Goal: Task Accomplishment & Management: Manage account settings

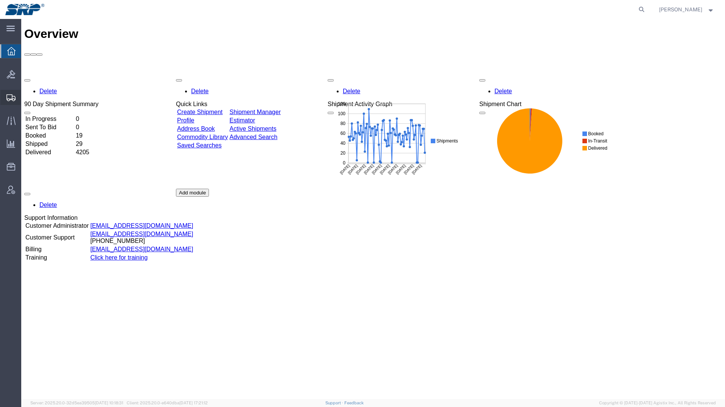
click at [9, 97] on icon at bounding box center [10, 97] width 9 height 7
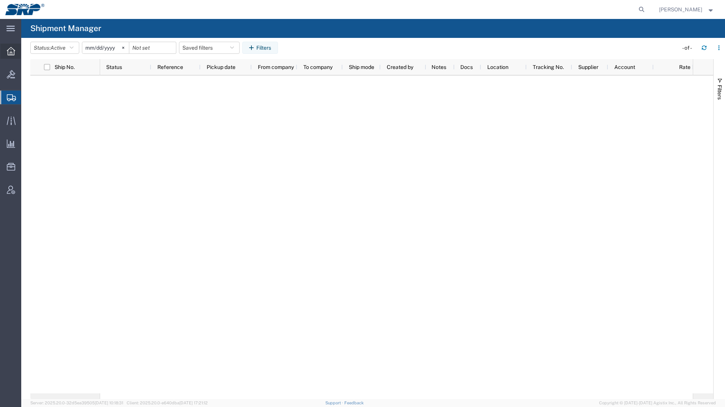
click at [11, 53] on icon at bounding box center [11, 51] width 8 height 8
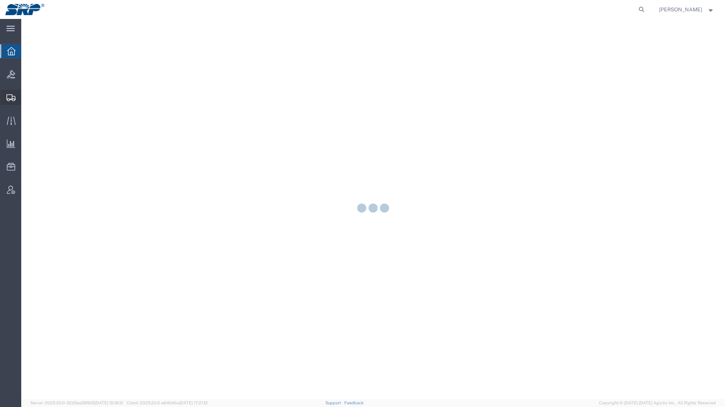
click at [9, 96] on icon at bounding box center [10, 97] width 9 height 7
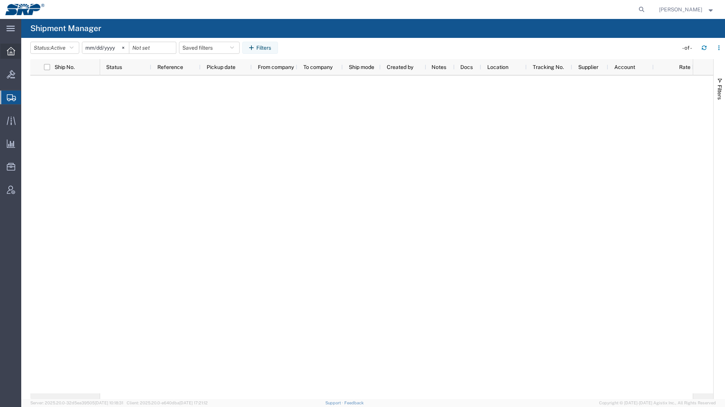
click at [9, 48] on icon at bounding box center [11, 51] width 8 height 8
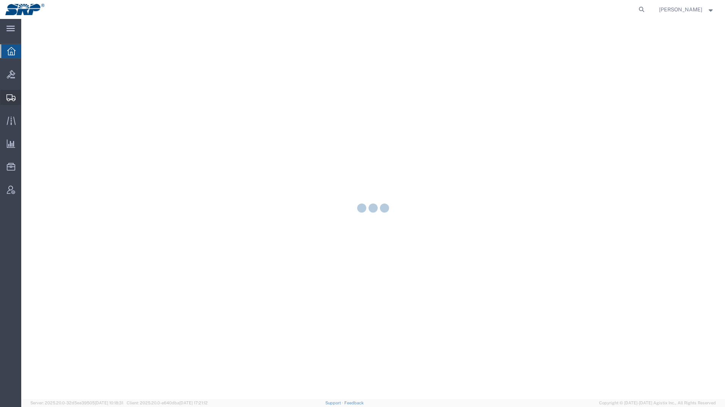
click at [12, 98] on icon at bounding box center [10, 97] width 9 height 7
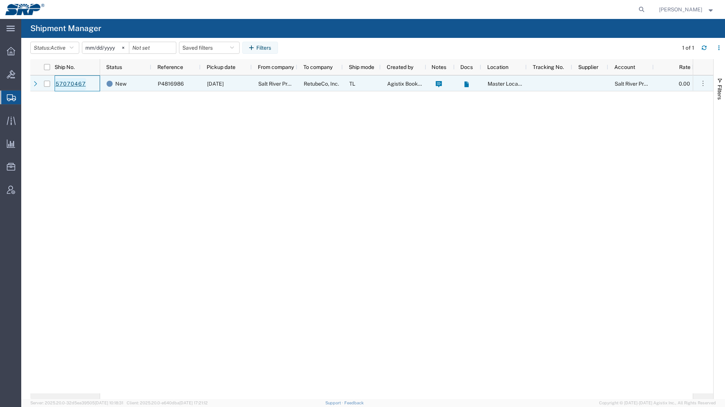
click at [70, 88] on link "57070467" at bounding box center [70, 84] width 31 height 12
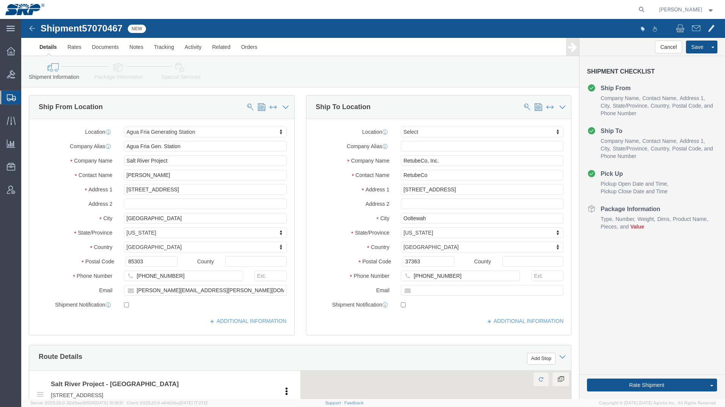
select select "54824"
select select
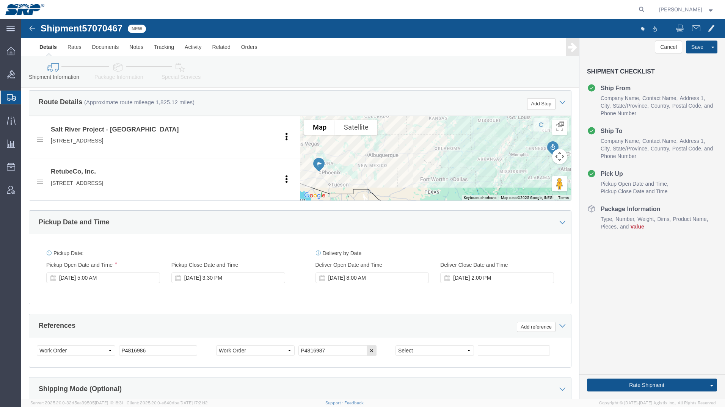
scroll to position [265, 0]
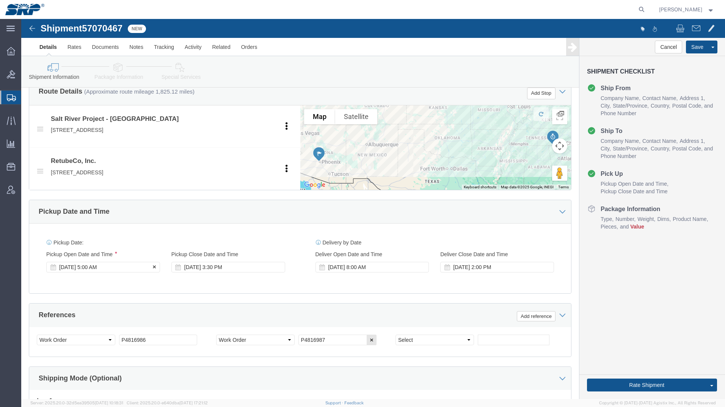
click div "[DATE] 5:00 AM"
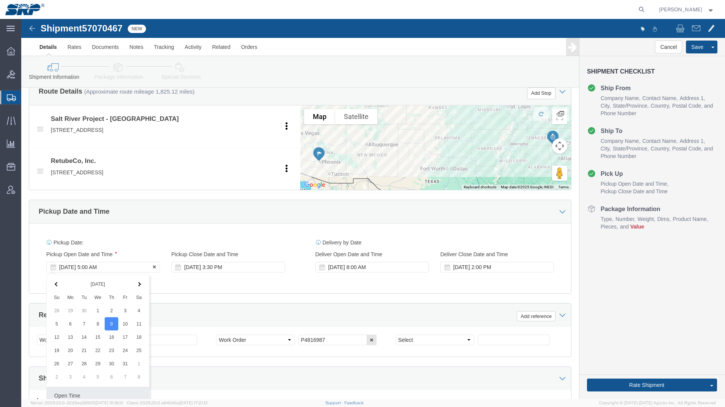
scroll to position [391, 0]
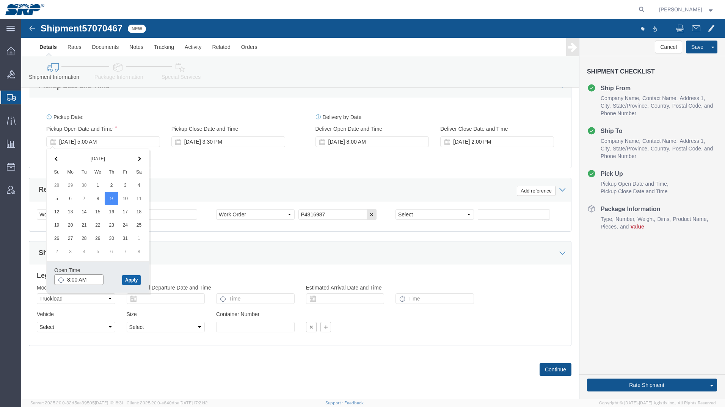
type input "8:00 AM"
click button "Apply"
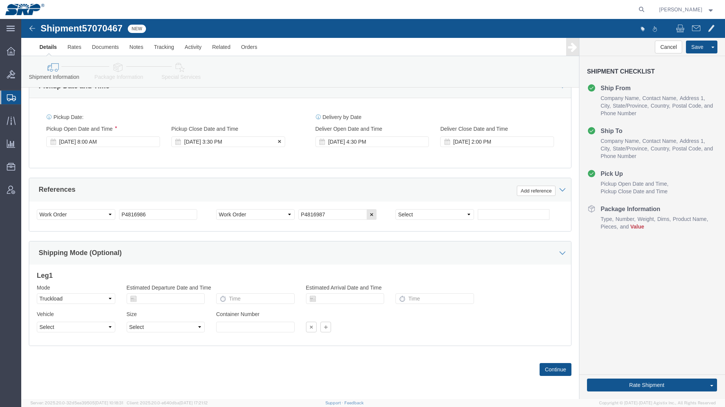
click div "[DATE] 3:30 PM"
click input "3:30 PM"
type input "1:00 PM"
click button "Apply"
click icon
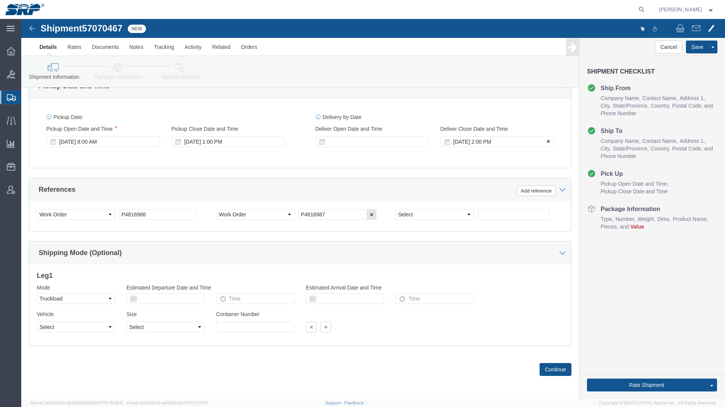
click icon
click button "Continue"
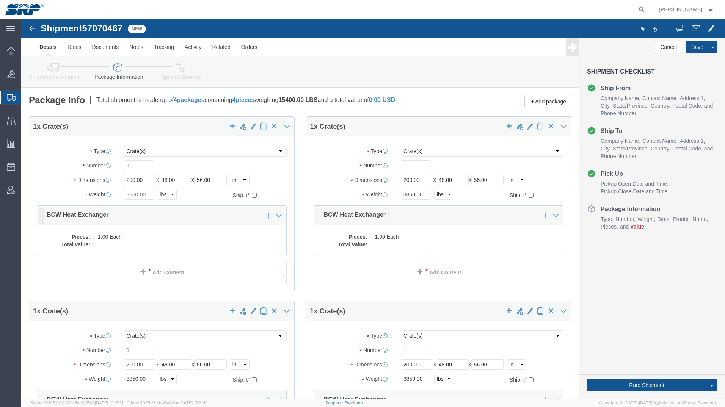
click dd
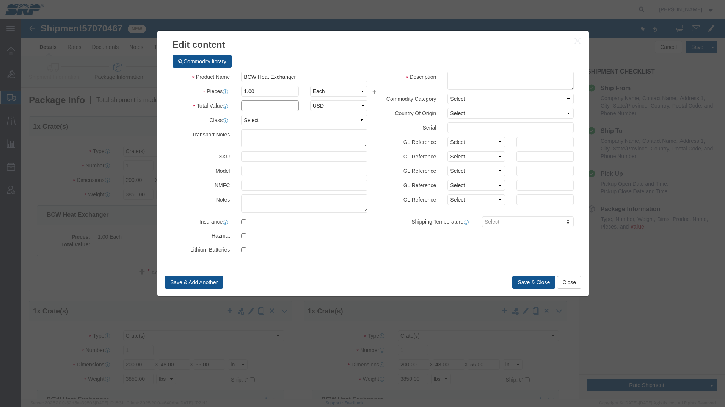
click input "text"
type input "15000"
click button "Save & Close"
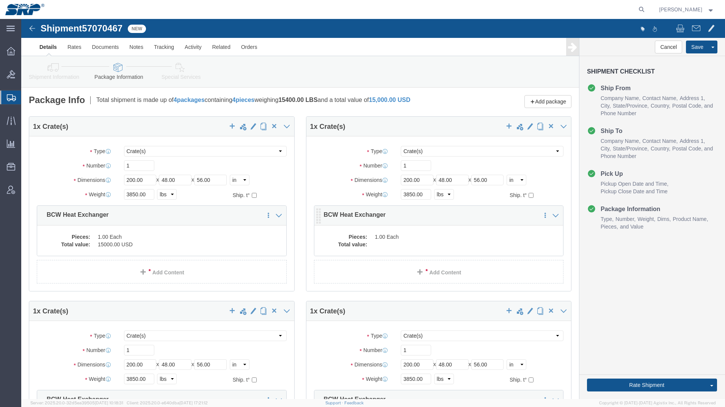
click dd
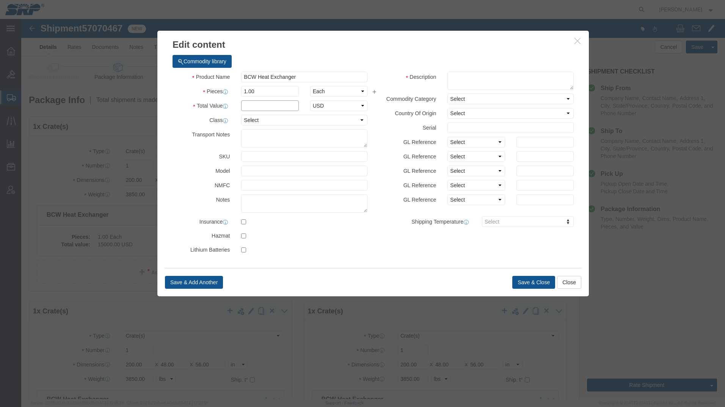
click input "text"
type input "15000"
click button "Save & Close"
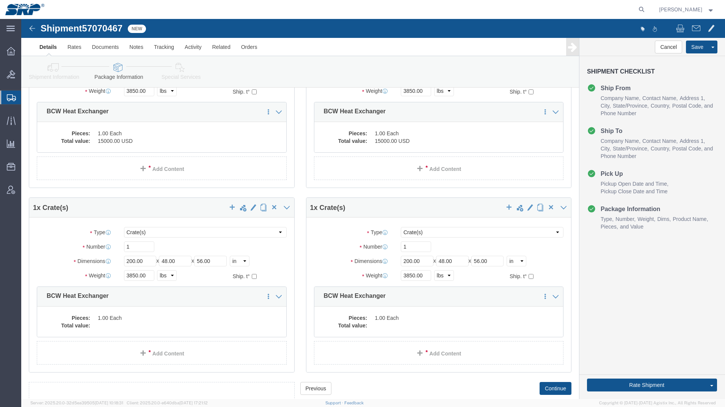
scroll to position [114, 0]
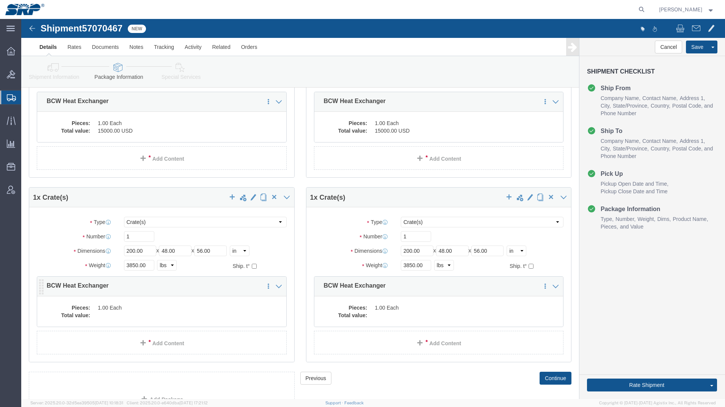
click dd
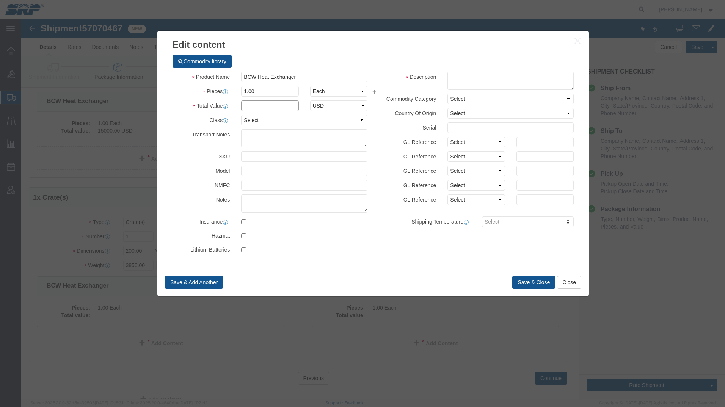
click input "text"
type input "15000"
click button "Save & Close"
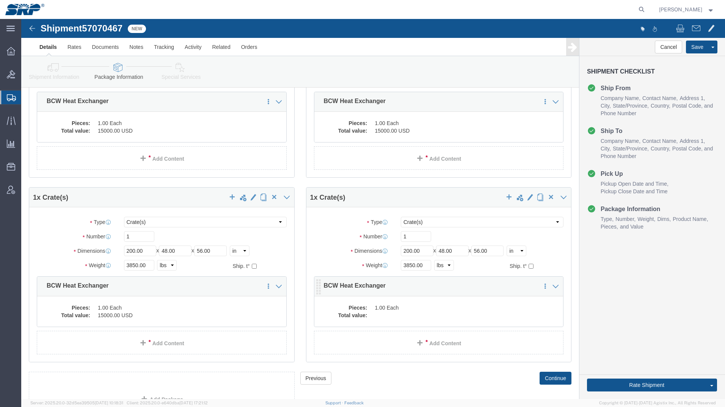
click dd
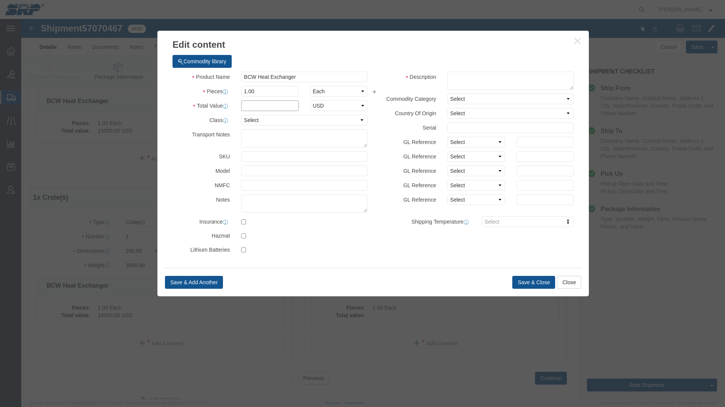
click input "text"
type input "15000"
click button "Save & Close"
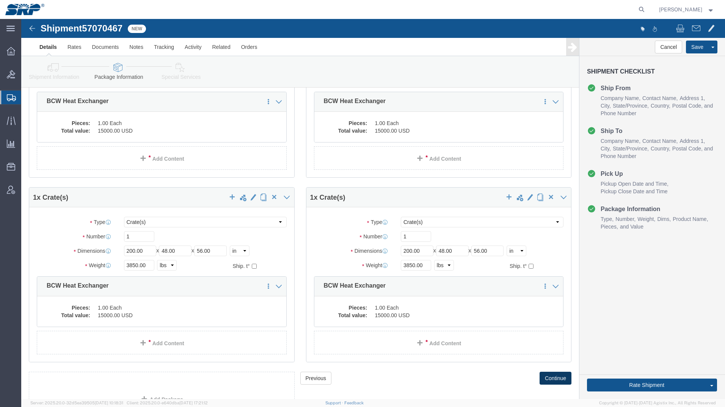
click button "Continue"
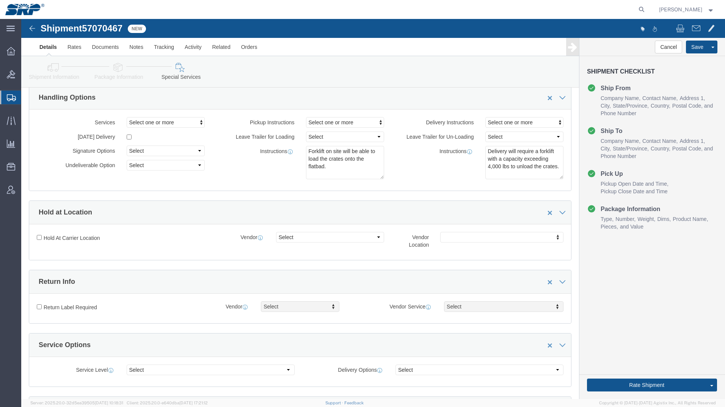
scroll to position [0, 0]
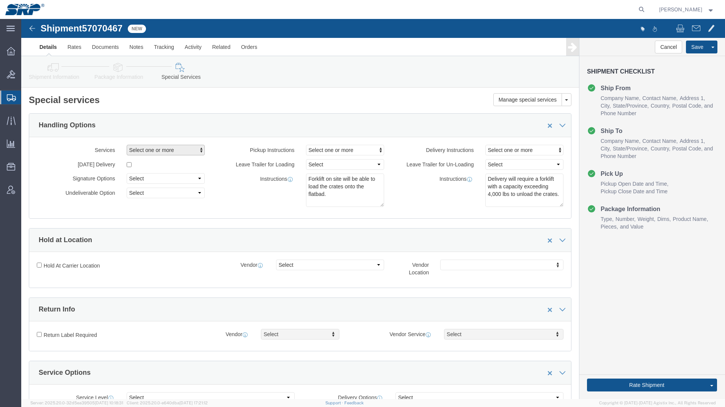
click span "Select one or more"
click span "Tarp Required"
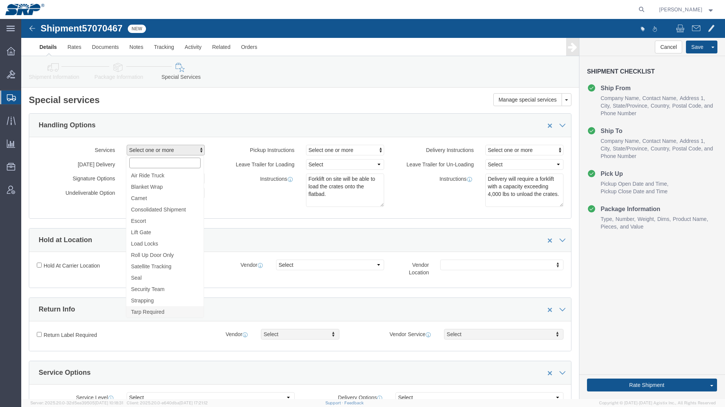
select select "VEHICLE_TARP_REQUIRED_FLAG"
click link "Notes"
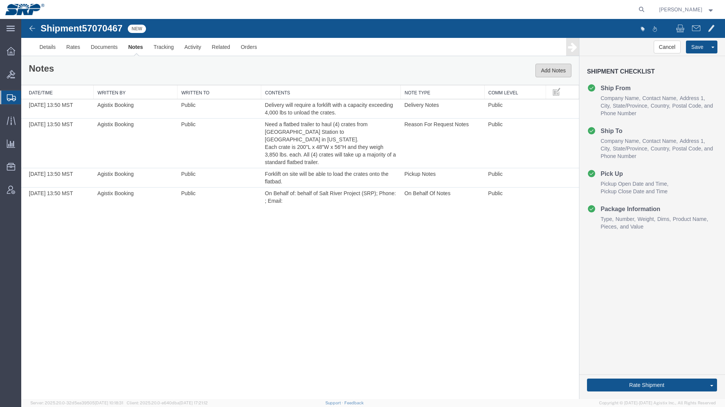
click at [544, 68] on button "Add Notes" at bounding box center [553, 71] width 36 height 14
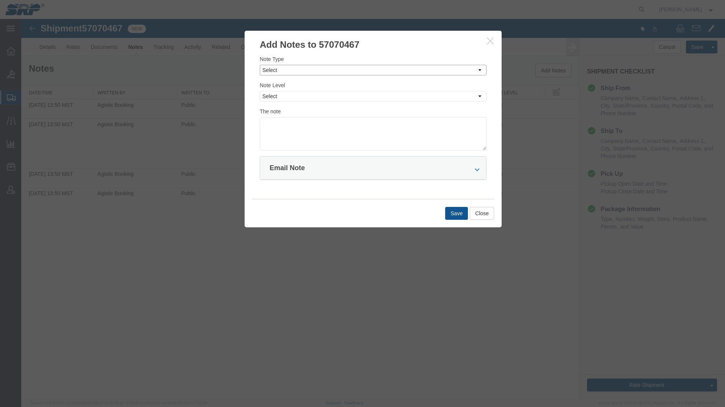
drag, startPoint x: 332, startPoint y: 70, endPoint x: 329, endPoint y: 73, distance: 4.3
click at [332, 70] on select "Select Approval Bid Notes Carrier Change Notes Claim Notes Content Hazmat Notes…" at bounding box center [373, 70] width 227 height 11
select select "DELIVERY_LOCATION_NOTES"
click at [260, 65] on select "Select Approval Bid Notes Carrier Change Notes Claim Notes Content Hazmat Notes…" at bounding box center [373, 70] width 227 height 11
click at [285, 95] on select "Select Private to Account Private to Vendor Public" at bounding box center [373, 96] width 227 height 11
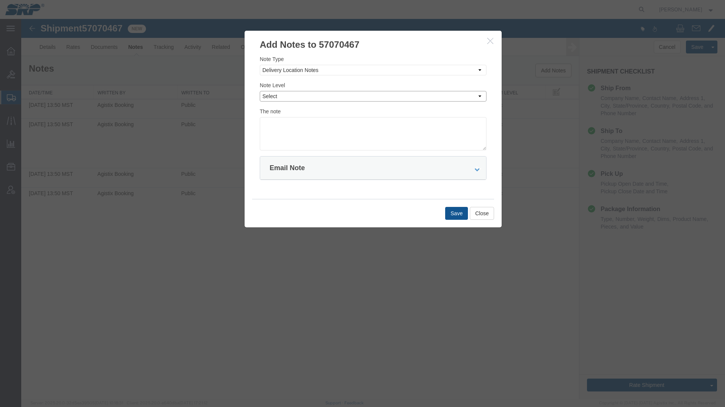
select select "PUBLIC"
click at [260, 91] on select "Select Private to Account Private to Vendor Public" at bounding box center [373, 96] width 227 height 11
click at [290, 128] on textarea at bounding box center [373, 133] width 227 height 33
type textarea "Receiving in [GEOGRAPHIC_DATA] open 8AM to 2PM Mon-Fri"
click at [451, 212] on button "Save" at bounding box center [456, 213] width 23 height 13
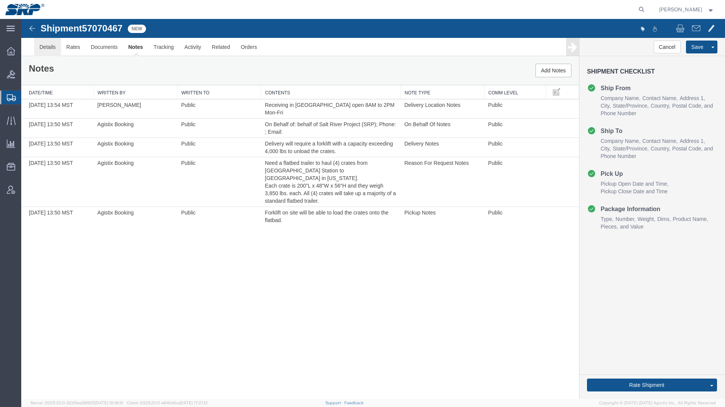
click at [39, 52] on link "Details" at bounding box center [47, 47] width 27 height 18
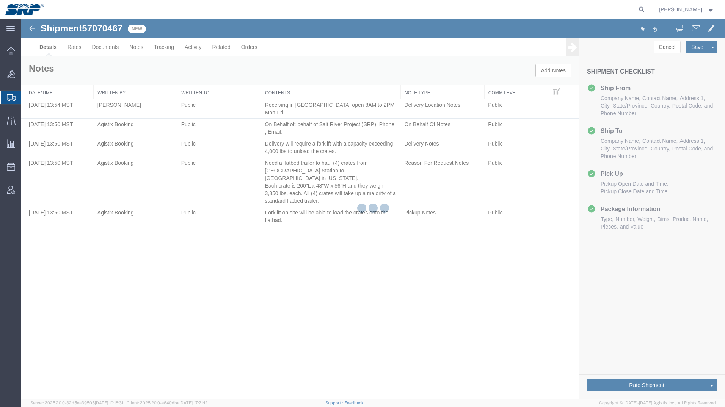
select select "54824"
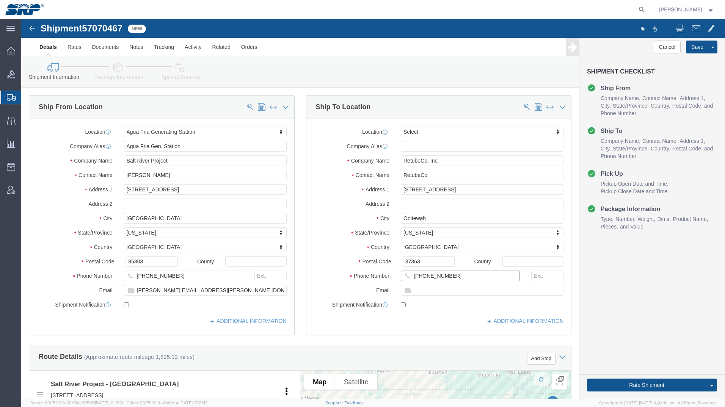
drag, startPoint x: 429, startPoint y: 257, endPoint x: 358, endPoint y: 257, distance: 71.2
click div "Phone Number [PHONE_NUMBER]"
paste input "702-2215"
type input "[PHONE_NUMBER]"
drag, startPoint x: 427, startPoint y: 155, endPoint x: 346, endPoint y: 156, distance: 81.1
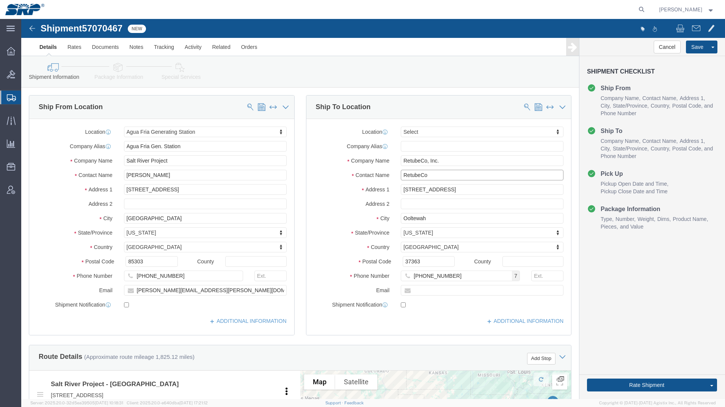
click div "Contact Name RetubeCo"
paste input "[PERSON_NAME]"
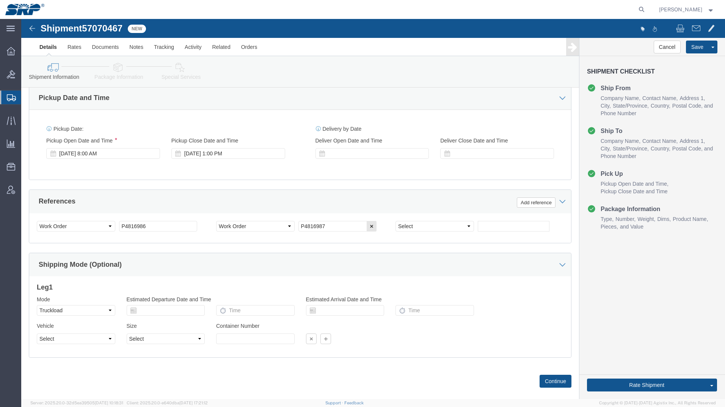
scroll to position [391, 0]
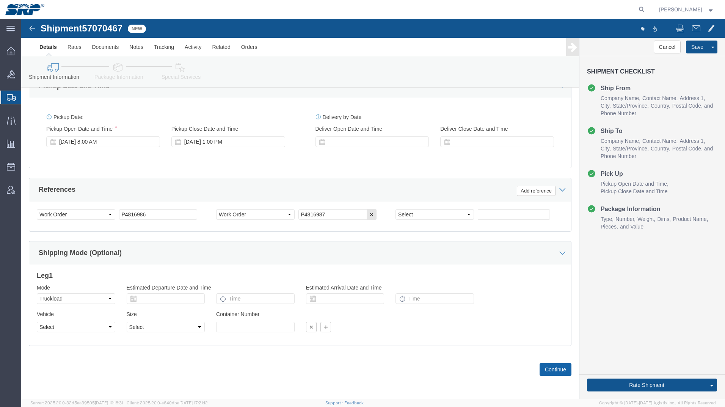
type input "[PERSON_NAME]"
click button "Continue"
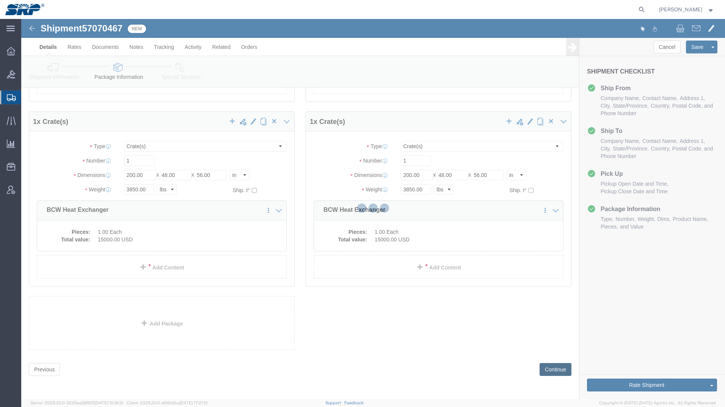
scroll to position [0, 0]
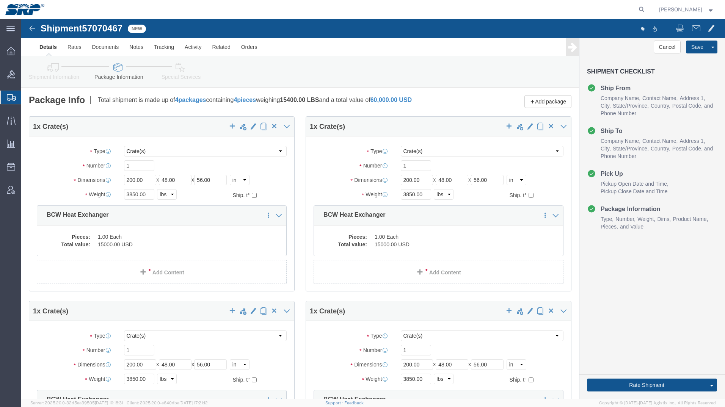
click link "Special Services"
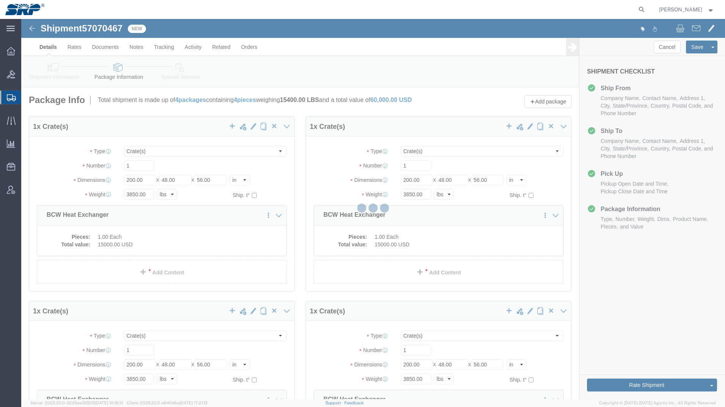
select select
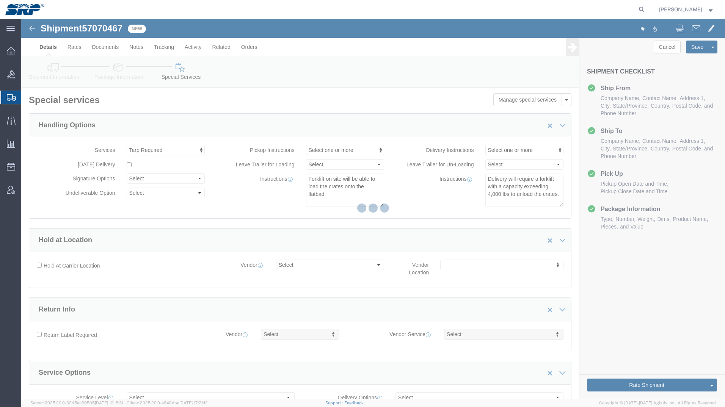
scroll to position [73, 0]
select select "COSTCENTER"
select select "66851"
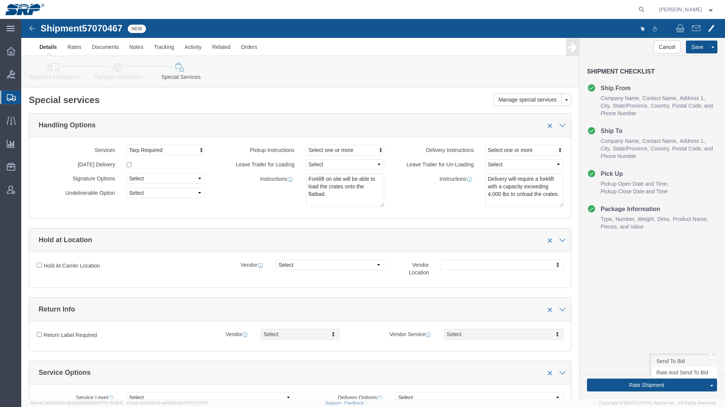
click link "Send To Bid"
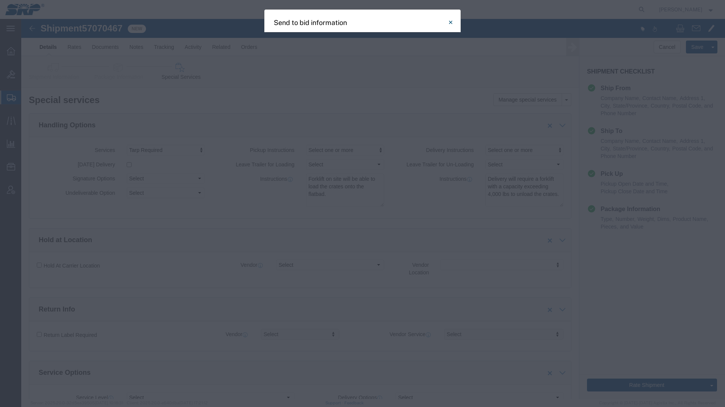
select select "TL"
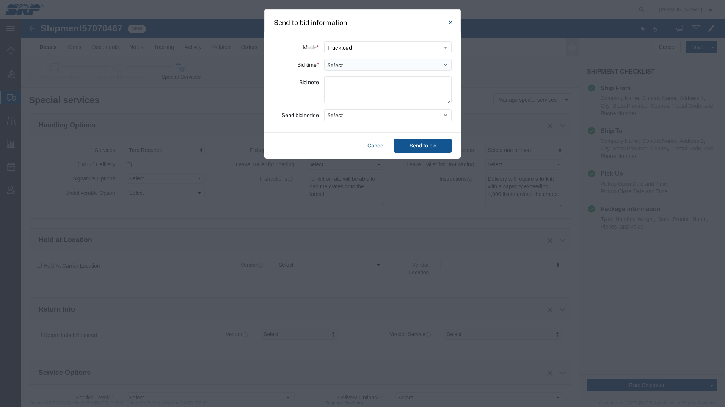
click at [343, 63] on select "Select 30 Min (Rush) 1 Hour (Rush) 2 Hours (Rush) 4 Hours (Rush) 8 Hours (Rush)…" at bounding box center [387, 65] width 127 height 12
select select "8"
click at [324, 59] on select "Select 30 Min (Rush) 1 Hour (Rush) 2 Hours (Rush) 4 Hours (Rush) 8 Hours (Rush)…" at bounding box center [387, 65] width 127 height 12
click at [341, 85] on textarea at bounding box center [387, 89] width 127 height 27
type textarea "Flatbed with tarp. Ready to ship 10.9 @ 8AM."
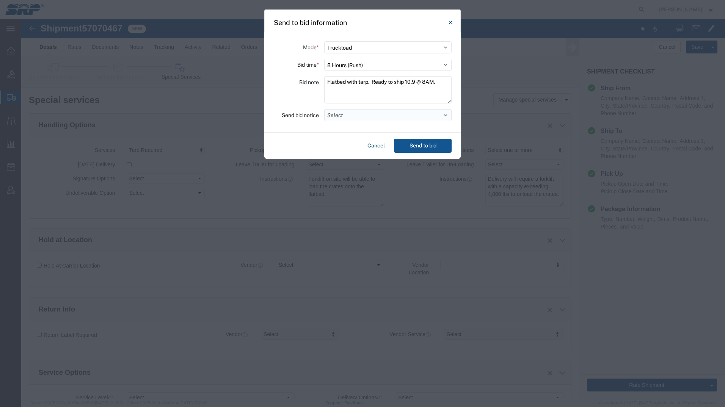
click at [335, 116] on button "Select" at bounding box center [387, 115] width 127 height 12
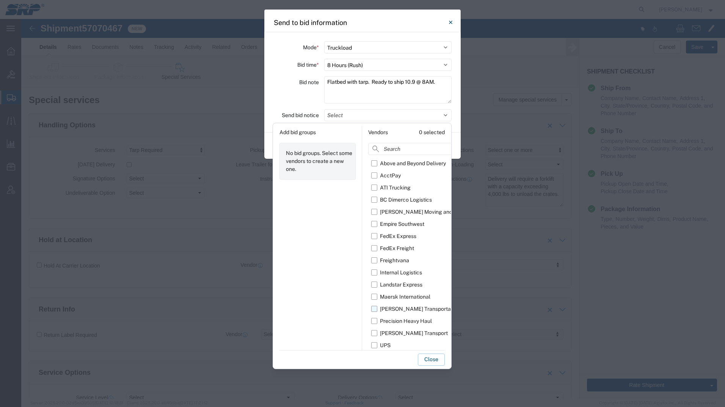
click at [374, 309] on label "[PERSON_NAME] Transportation" at bounding box center [423, 309] width 104 height 12
click at [0, 0] on input "[PERSON_NAME] Transportation" at bounding box center [0, 0] width 0 height 0
click at [374, 333] on label "[PERSON_NAME] Transport" at bounding box center [423, 333] width 104 height 12
click at [0, 0] on input "[PERSON_NAME] Transport" at bounding box center [0, 0] width 0 height 0
click at [431, 362] on button "Close" at bounding box center [431, 360] width 27 height 12
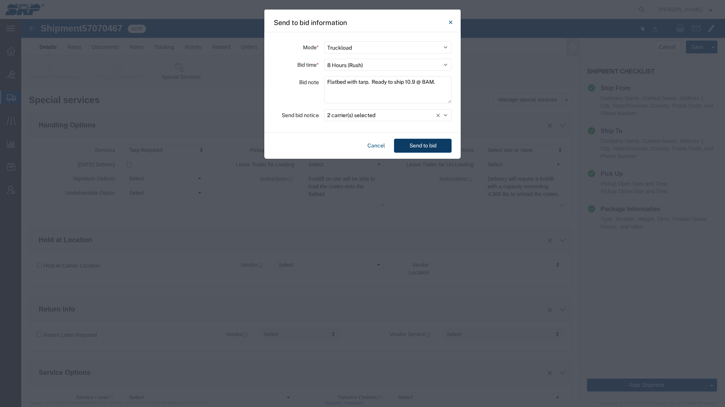
click at [432, 144] on button "Send to bid" at bounding box center [423, 146] width 58 height 14
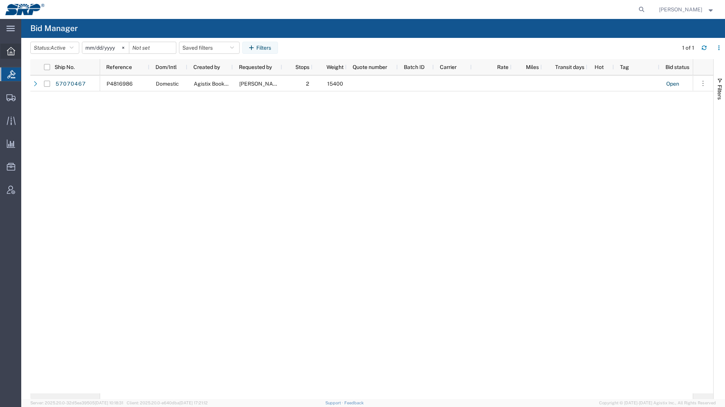
click at [10, 47] on icon at bounding box center [11, 51] width 8 height 8
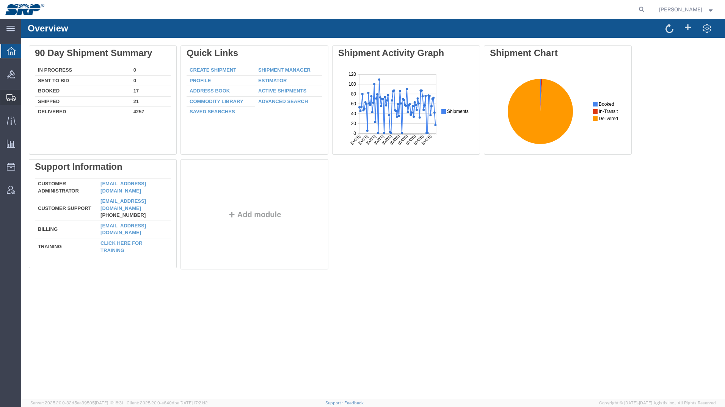
click at [11, 93] on div at bounding box center [10, 97] width 21 height 15
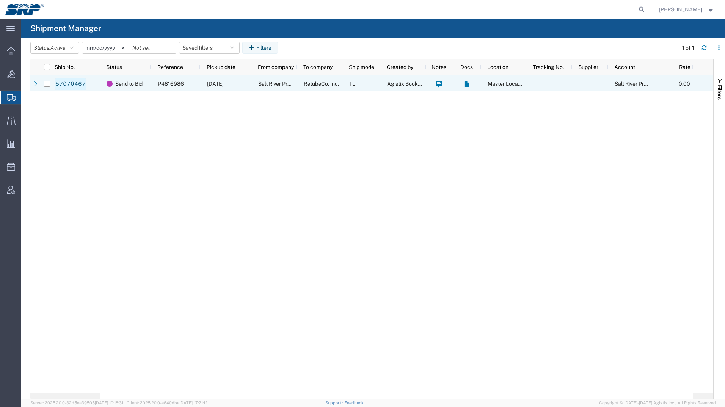
click at [65, 82] on link "57070467" at bounding box center [70, 84] width 31 height 12
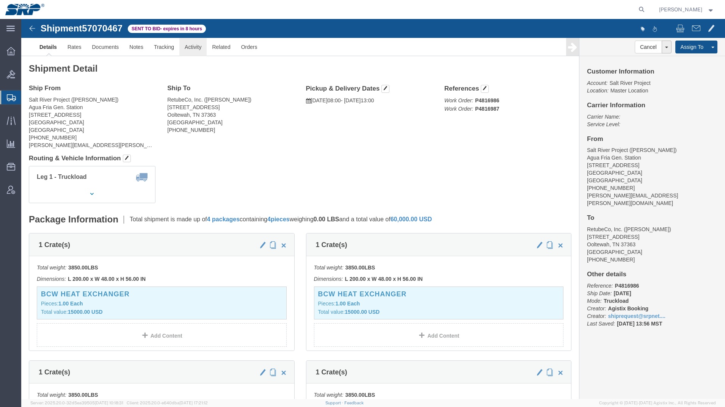
click link "Activity"
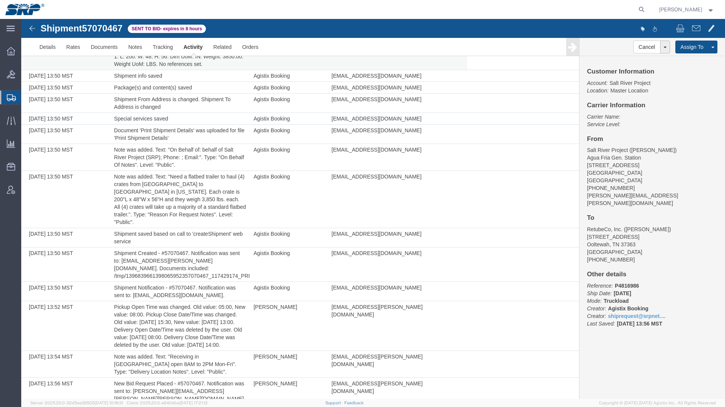
scroll to position [231, 0]
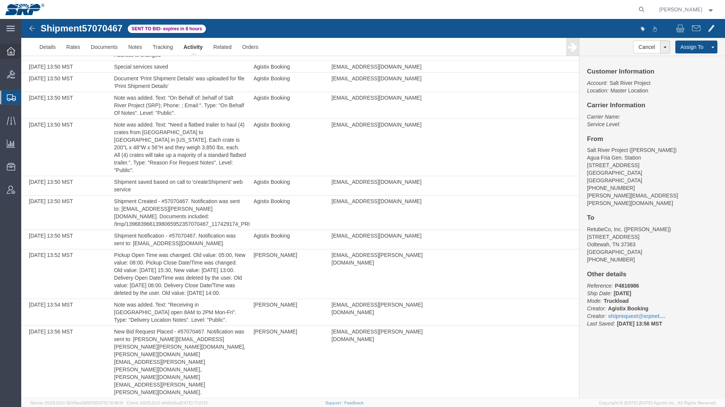
click at [3, 50] on div at bounding box center [10, 51] width 21 height 15
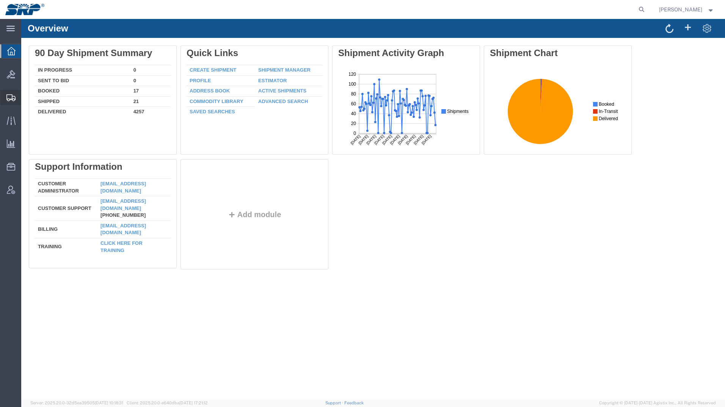
click at [13, 92] on div at bounding box center [10, 97] width 21 height 15
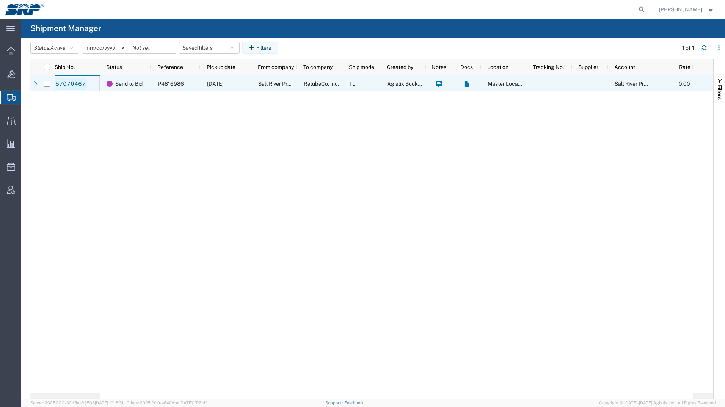
click at [69, 82] on link "57070467" at bounding box center [70, 84] width 31 height 12
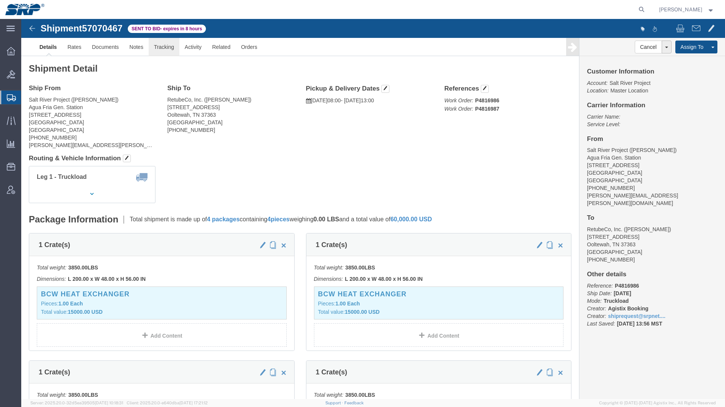
click link "Tracking"
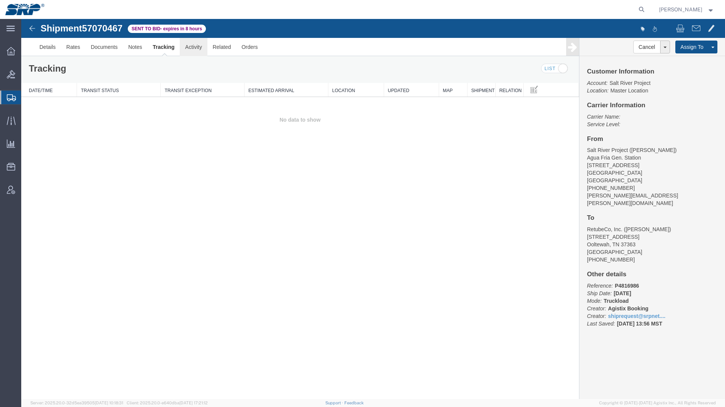
click at [196, 49] on link "Activity" at bounding box center [193, 47] width 27 height 18
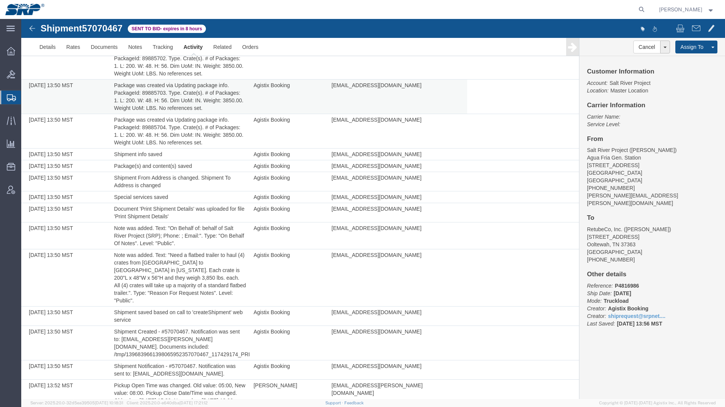
scroll to position [114, 0]
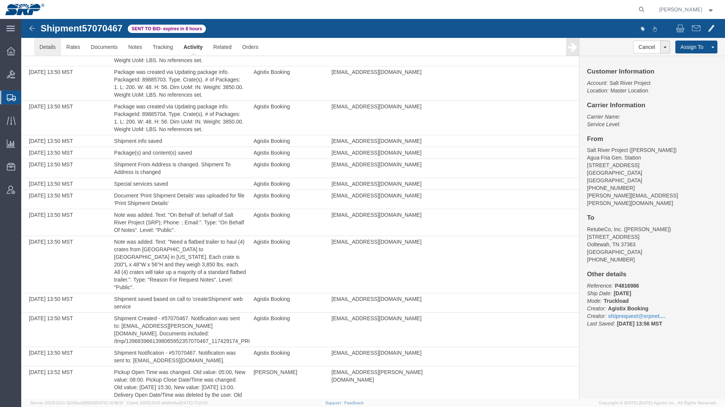
click at [43, 43] on link "Details" at bounding box center [47, 47] width 27 height 18
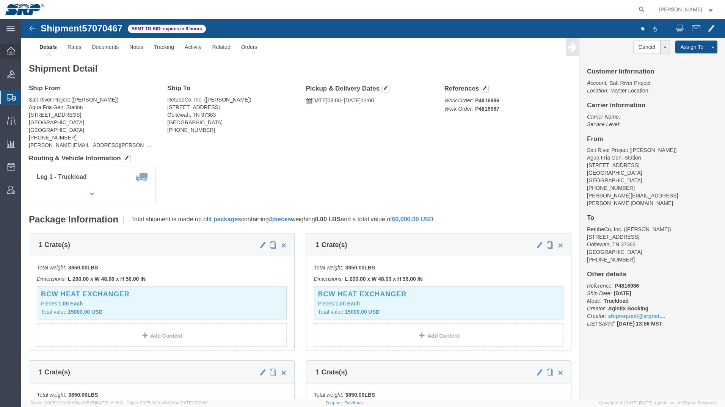
click at [12, 50] on icon at bounding box center [11, 51] width 8 height 8
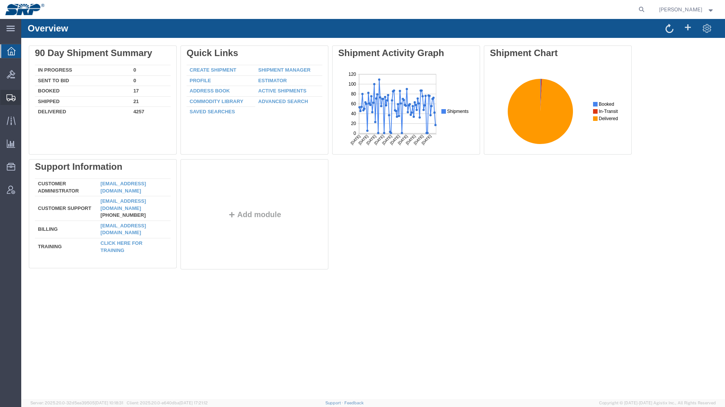
click at [5, 100] on div at bounding box center [10, 97] width 21 height 15
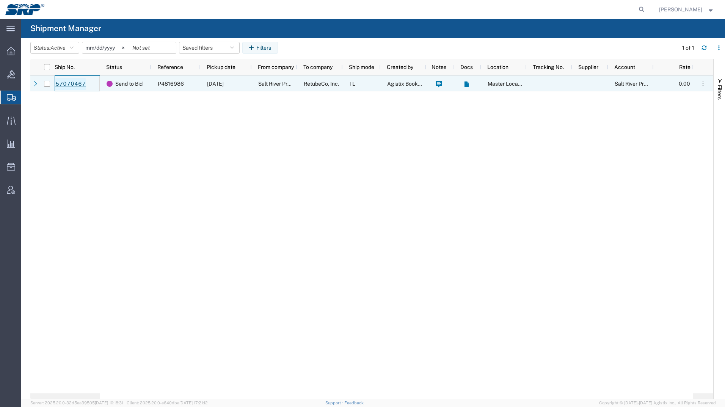
click at [63, 80] on link "57070467" at bounding box center [70, 84] width 31 height 12
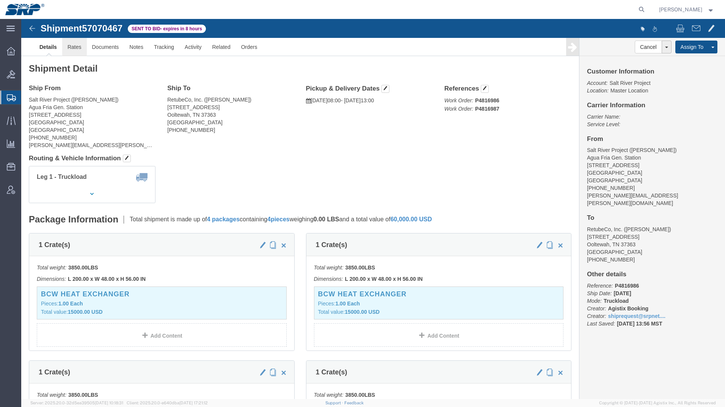
click link "Rates"
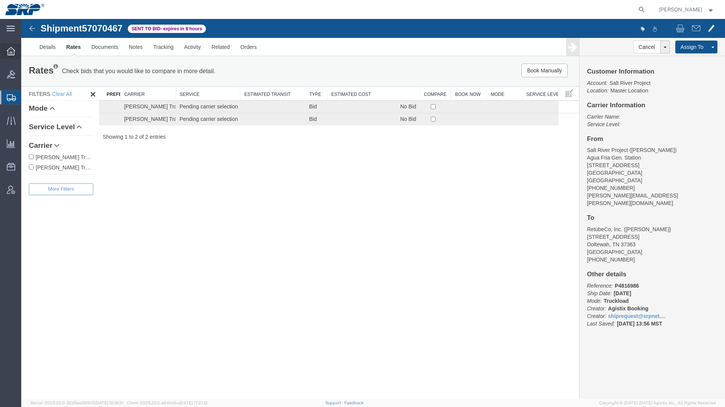
click at [11, 56] on div at bounding box center [10, 51] width 21 height 15
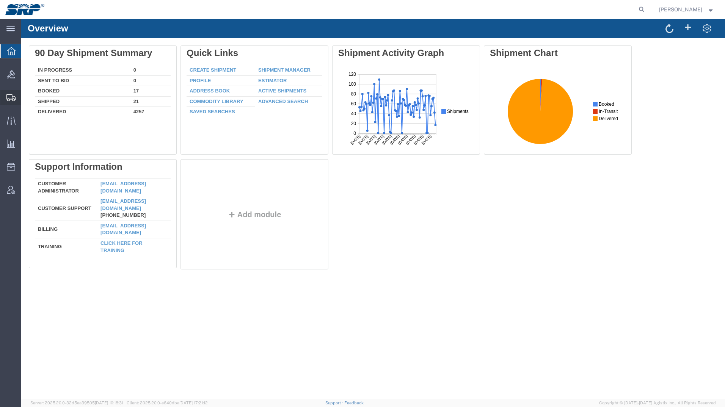
click at [18, 95] on div at bounding box center [10, 97] width 21 height 15
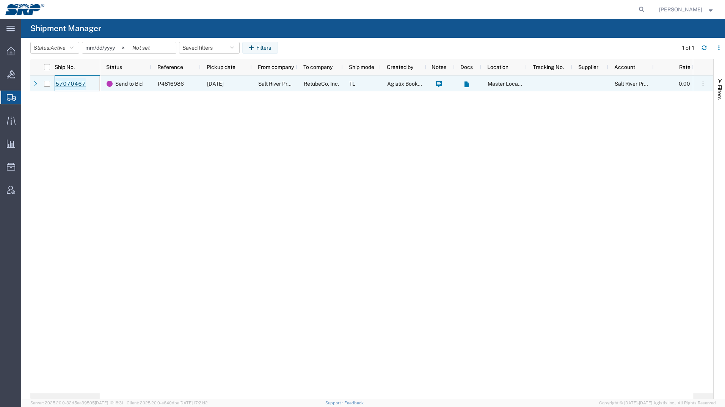
click at [63, 88] on link "57070467" at bounding box center [70, 84] width 31 height 12
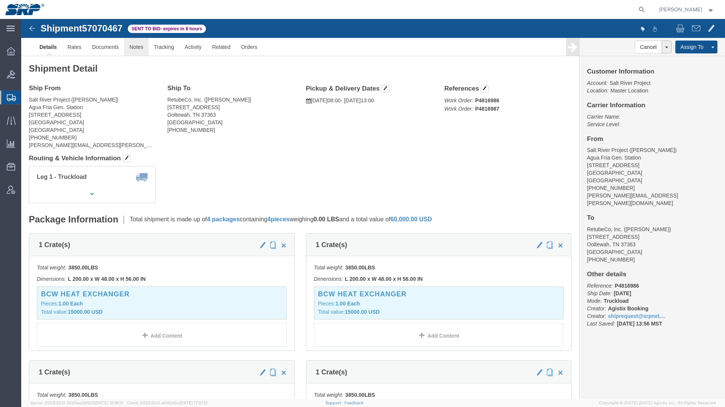
click link "Notes"
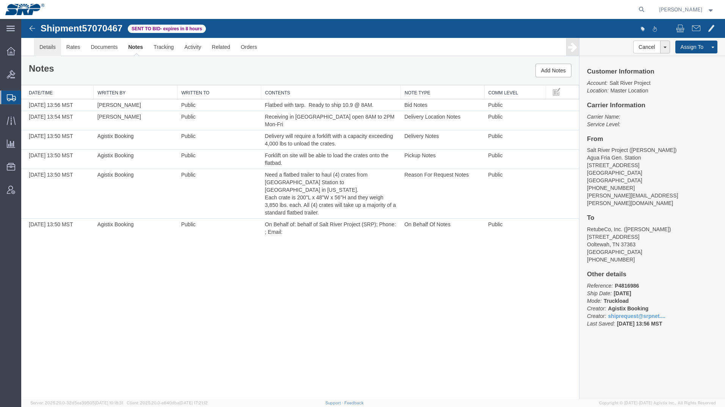
click at [46, 51] on link "Details" at bounding box center [47, 47] width 27 height 18
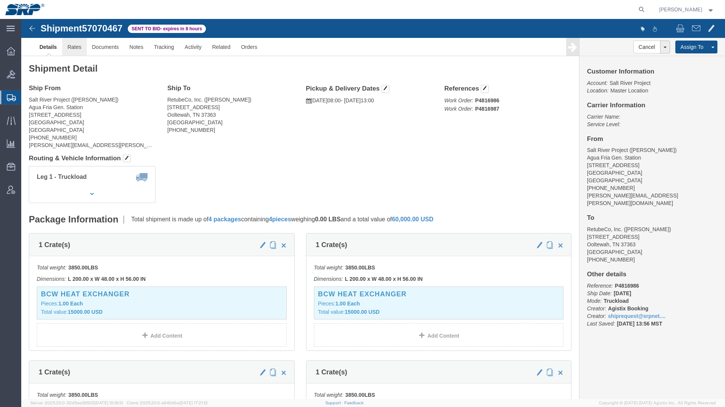
click link "Rates"
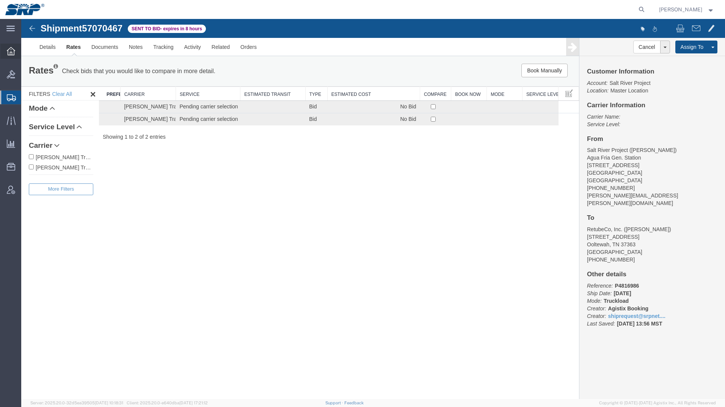
click at [9, 44] on div at bounding box center [10, 51] width 21 height 15
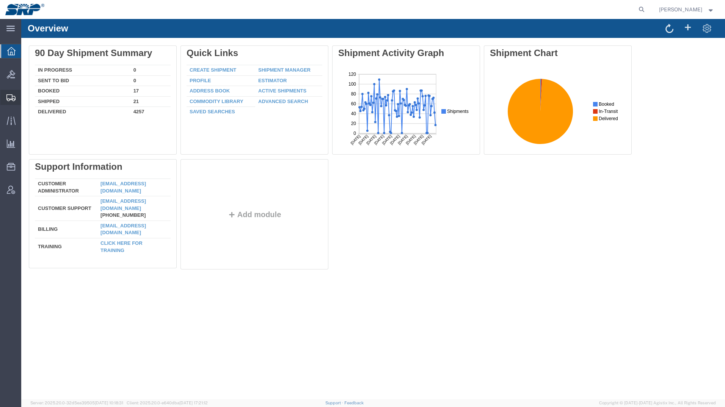
click at [11, 97] on icon at bounding box center [10, 97] width 9 height 7
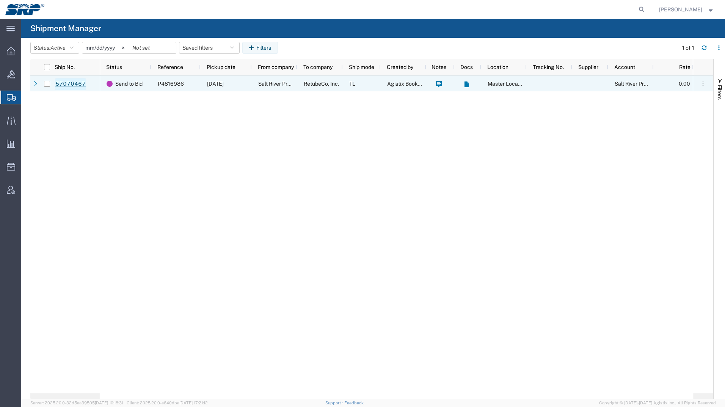
click at [65, 86] on link "57070467" at bounding box center [70, 84] width 31 height 12
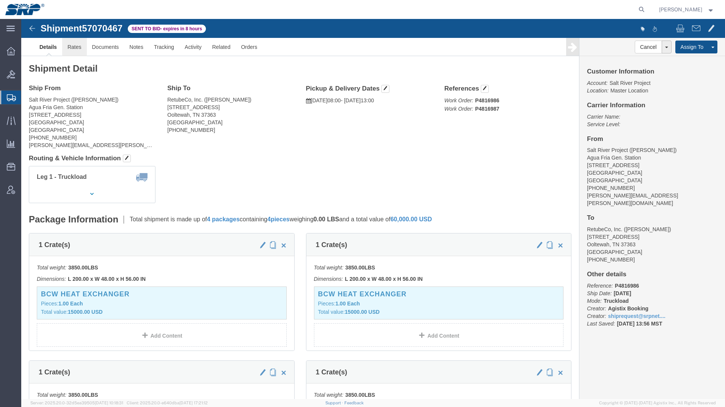
click link "Rates"
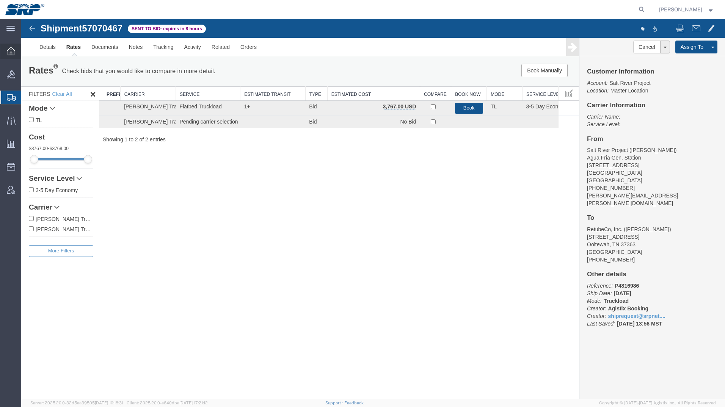
click at [11, 53] on icon at bounding box center [11, 51] width 8 height 8
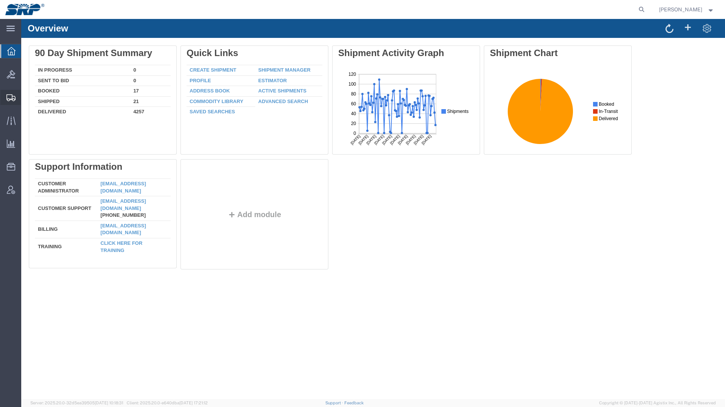
click at [5, 96] on div at bounding box center [10, 97] width 21 height 15
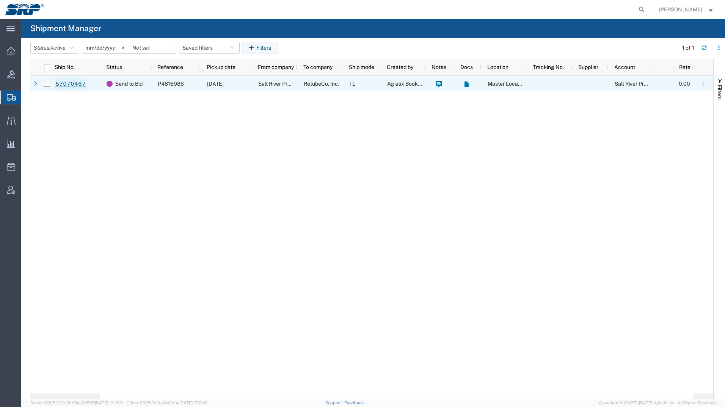
click at [69, 78] on link "57070467" at bounding box center [70, 84] width 31 height 12
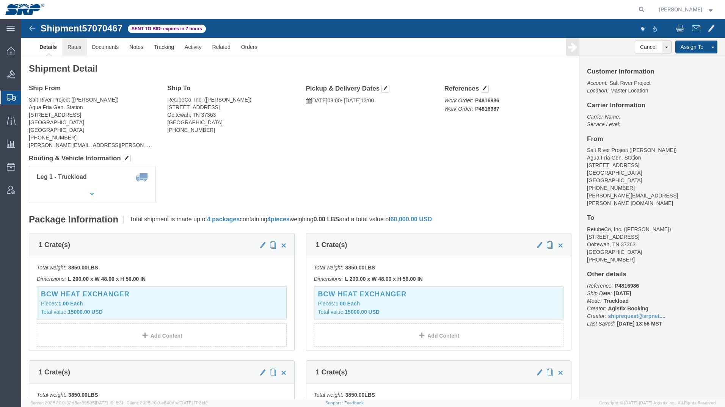
click link "Rates"
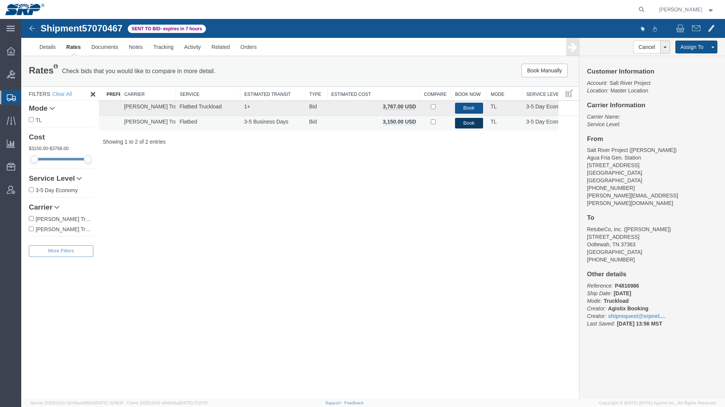
click at [470, 124] on button "Book" at bounding box center [469, 123] width 28 height 11
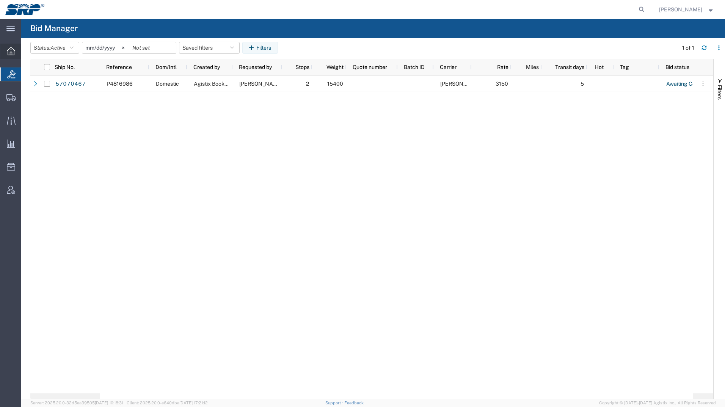
click at [15, 52] on icon at bounding box center [11, 51] width 8 height 8
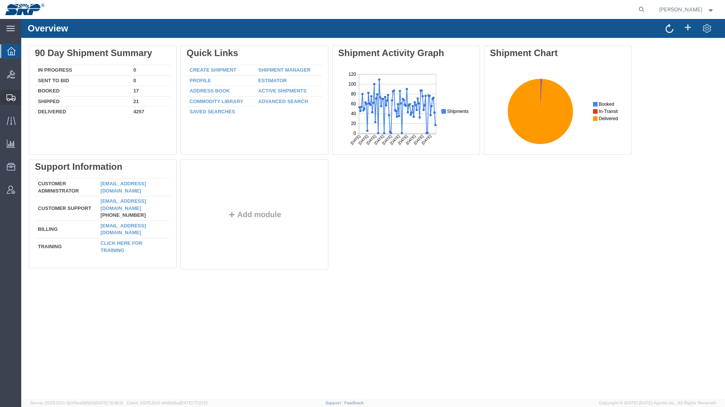
click at [16, 101] on div at bounding box center [10, 97] width 21 height 15
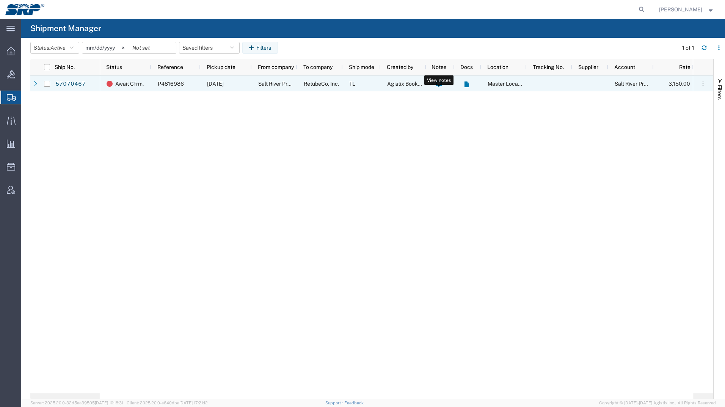
click at [440, 86] on icon at bounding box center [438, 84] width 6 height 6
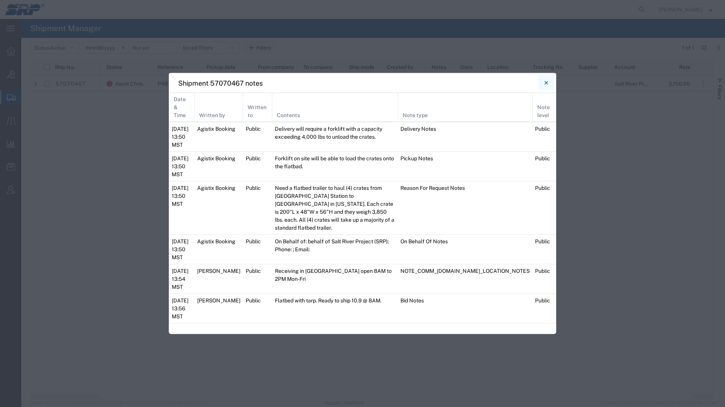
click at [545, 88] on icon "Close" at bounding box center [545, 82] width 3 height 9
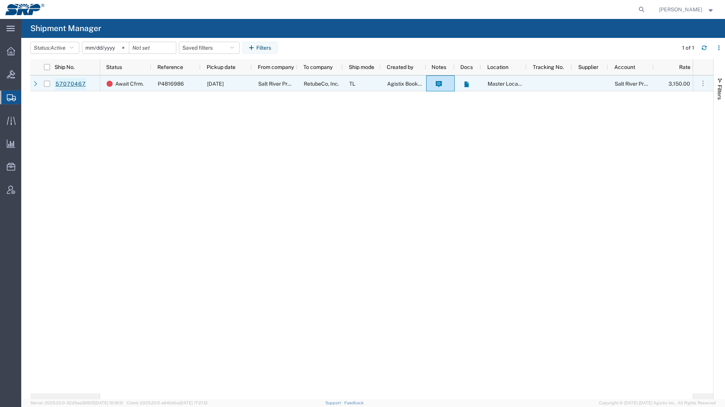
click at [67, 80] on link "57070467" at bounding box center [70, 84] width 31 height 12
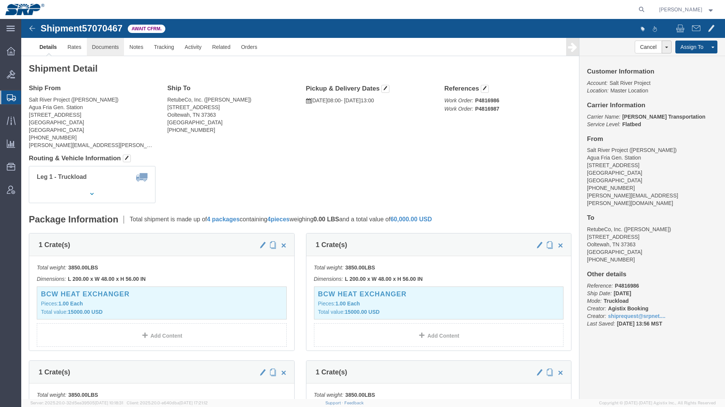
click link "Documents"
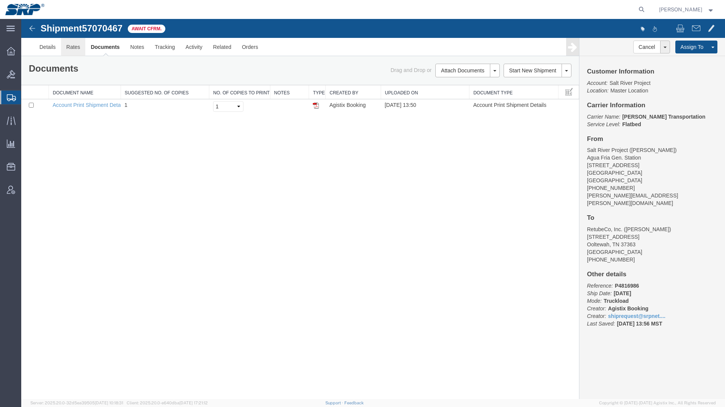
click at [75, 46] on link "Rates" at bounding box center [73, 47] width 25 height 18
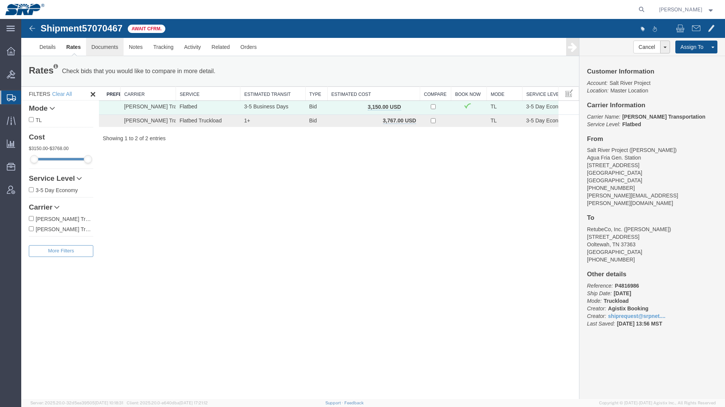
click at [100, 46] on link "Documents" at bounding box center [105, 47] width 38 height 18
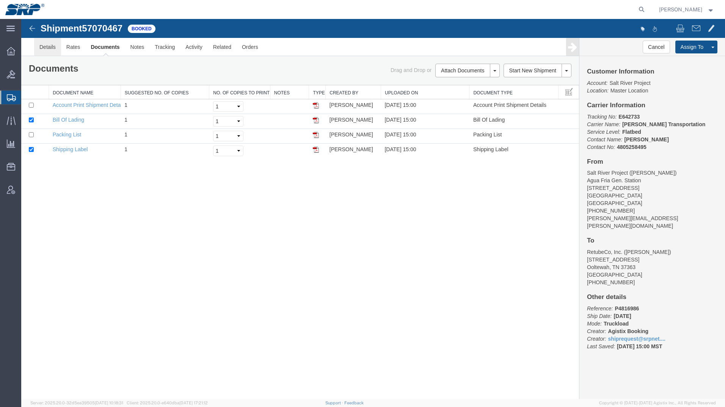
click at [48, 52] on link "Details" at bounding box center [47, 47] width 27 height 18
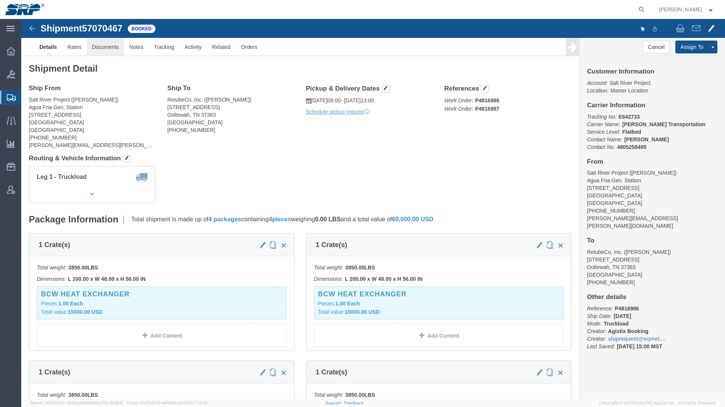
click link "Documents"
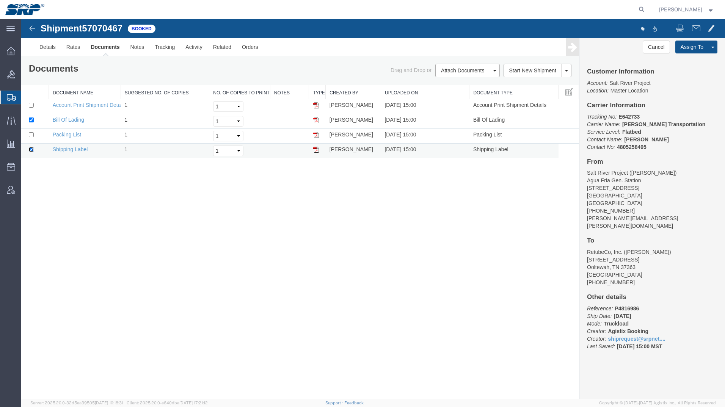
click at [32, 150] on input "checkbox" at bounding box center [31, 149] width 5 height 5
checkbox input "false"
click at [441, 94] on link "Email Documents" at bounding box center [466, 94] width 66 height 11
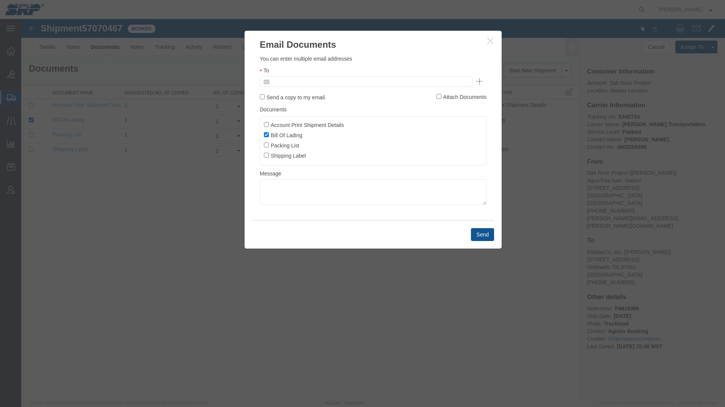
click at [354, 83] on input "text" at bounding box center [314, 82] width 89 height 10
type input "[DOMAIN_NAME]"
click at [478, 235] on button "Send" at bounding box center [482, 234] width 23 height 13
